Goal: Navigation & Orientation: Understand site structure

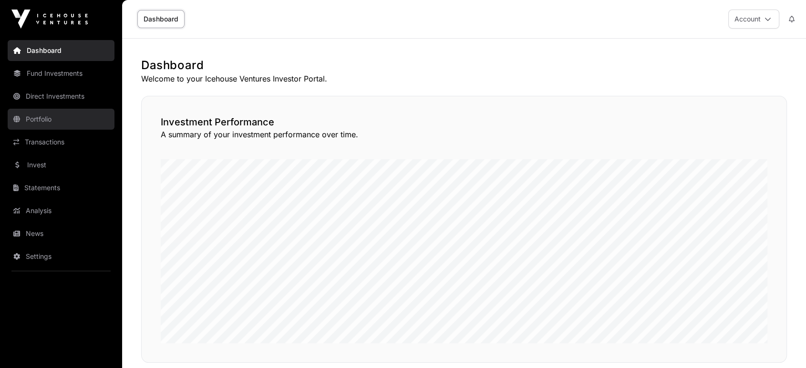
click at [69, 111] on link "Portfolio" at bounding box center [61, 119] width 107 height 21
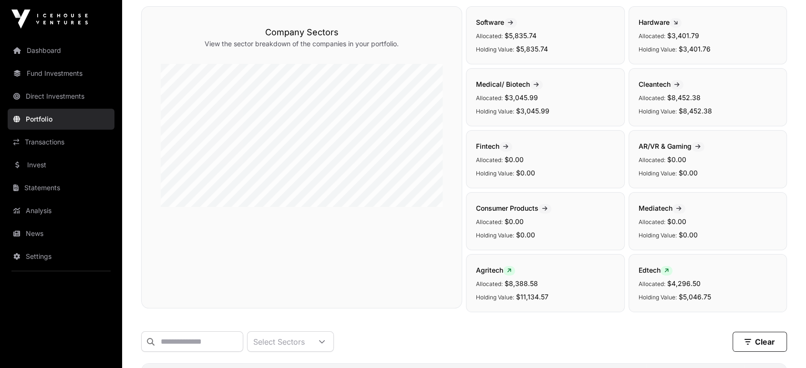
scroll to position [0, 0]
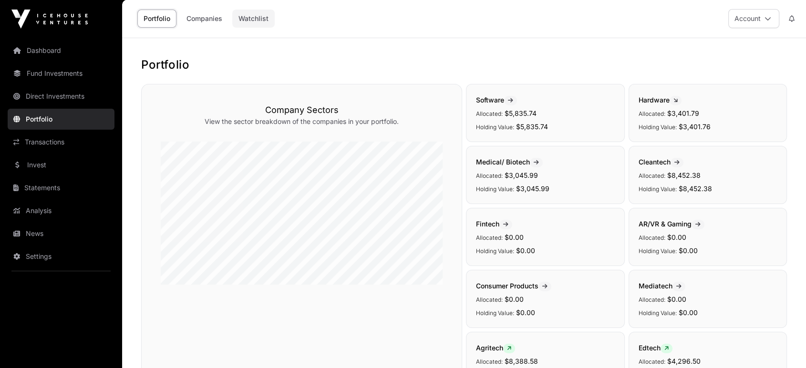
click at [236, 24] on link "Watchlist" at bounding box center [253, 19] width 42 height 18
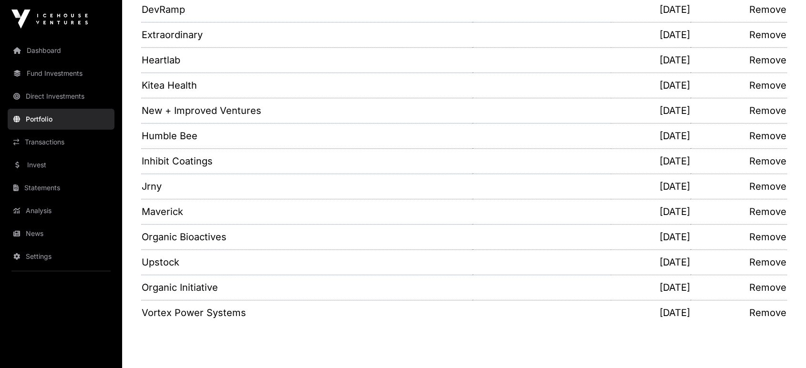
scroll to position [908, 0]
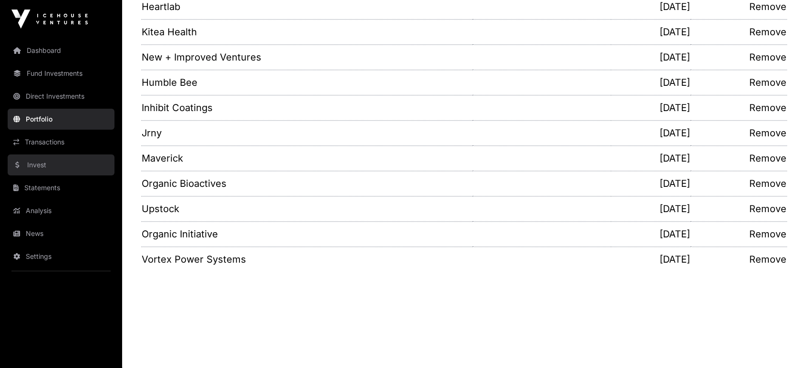
click at [53, 167] on link "Invest" at bounding box center [61, 164] width 107 height 21
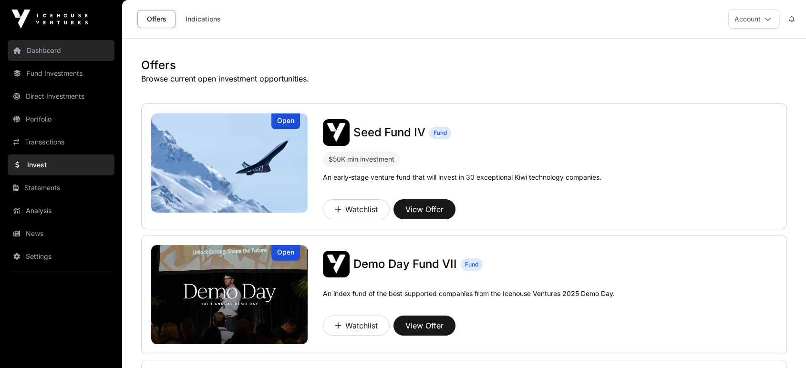
click at [62, 47] on link "Dashboard" at bounding box center [61, 50] width 107 height 21
